Goal: Task Accomplishment & Management: Manage account settings

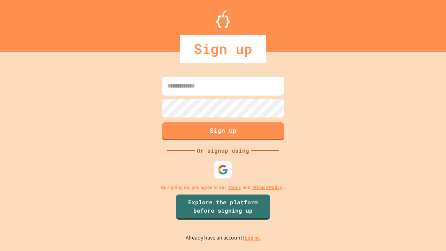
click at [253, 237] on link "Log in." at bounding box center [252, 237] width 16 height 7
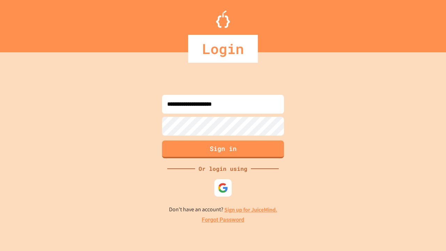
type input "**********"
